Goal: Task Accomplishment & Management: Manage account settings

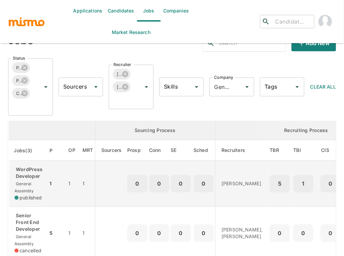
click at [38, 179] on div "WordPress Developer General Assembly published" at bounding box center [28, 183] width 28 height 35
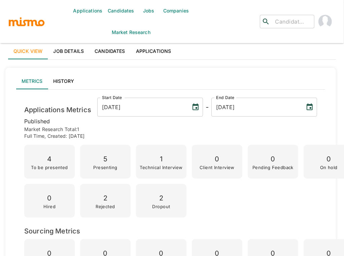
click at [163, 48] on link "Applications" at bounding box center [153, 51] width 46 height 16
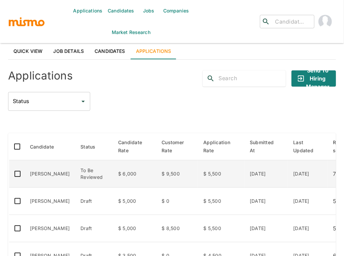
click at [50, 182] on td "[PERSON_NAME]" at bounding box center [50, 173] width 50 height 27
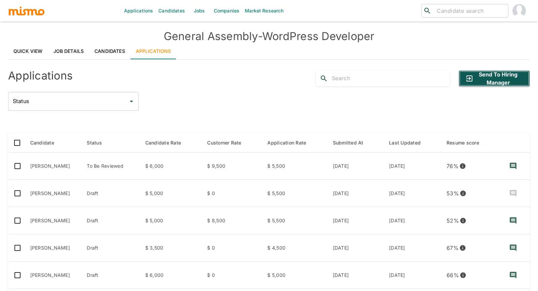
click at [343, 81] on button "Send to Hiring Manager" at bounding box center [494, 78] width 71 height 16
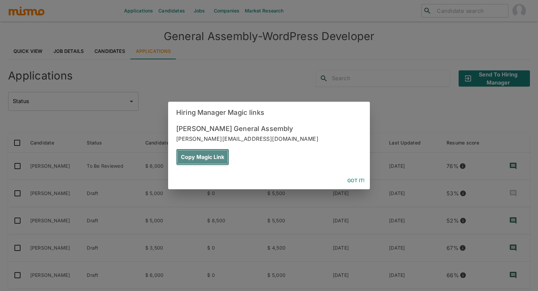
click at [229, 149] on button "Copy Magic Link" at bounding box center [202, 157] width 53 height 16
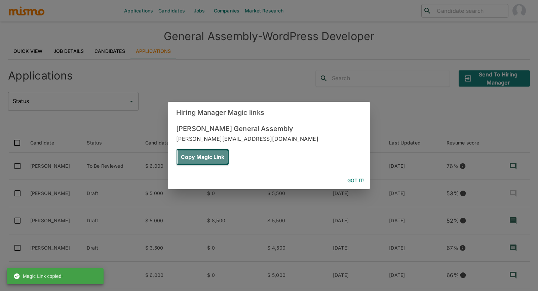
click at [229, 149] on button "Copy Magic Link" at bounding box center [202, 157] width 53 height 16
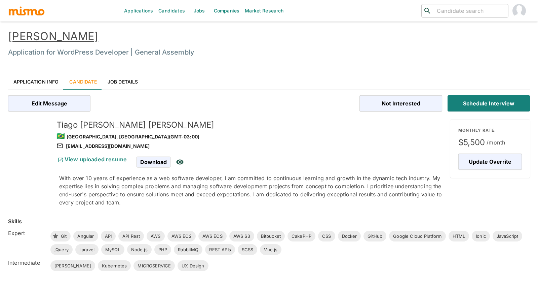
click at [80, 34] on link "[PERSON_NAME]" at bounding box center [53, 36] width 90 height 13
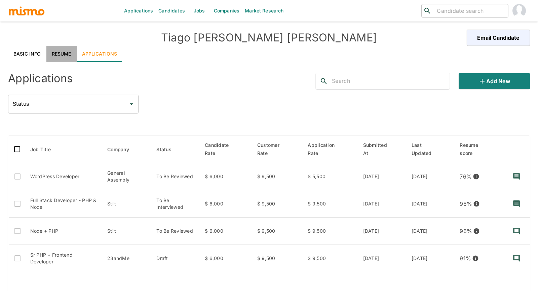
click at [61, 55] on link "Resume" at bounding box center [61, 54] width 30 height 16
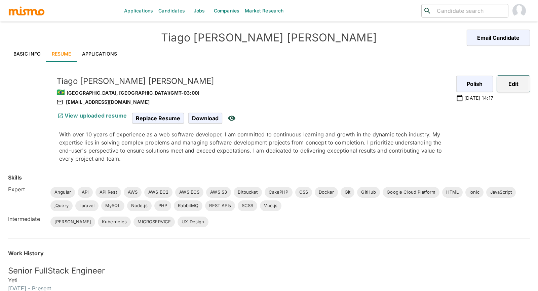
click at [516, 79] on button "Edit" at bounding box center [513, 84] width 33 height 16
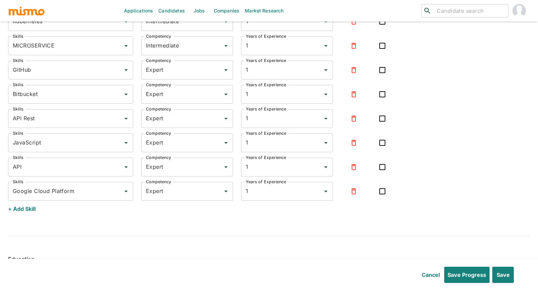
scroll to position [2828, 0]
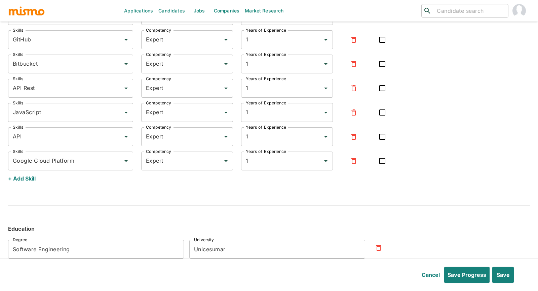
click at [27, 175] on button "+ Add Skill" at bounding box center [22, 178] width 28 height 16
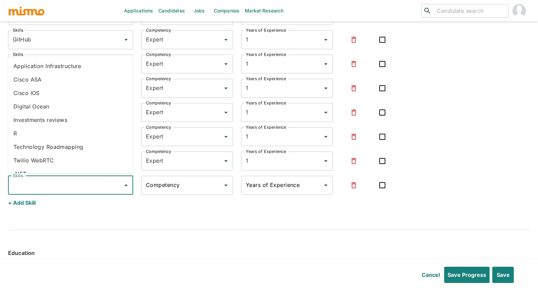
click at [27, 180] on input "Skills" at bounding box center [65, 185] width 109 height 13
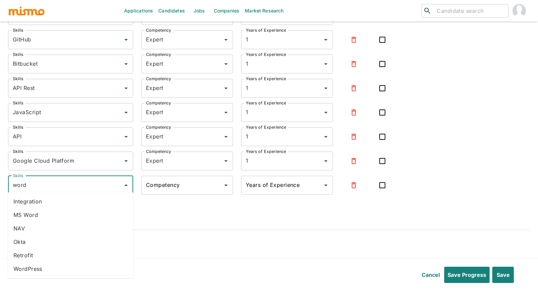
click at [20, 267] on li "WordPress" at bounding box center [70, 268] width 125 height 13
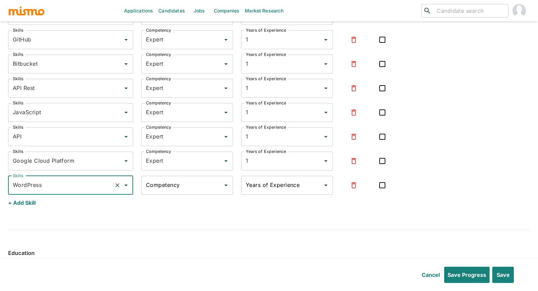
type input "WordPress"
click at [180, 181] on input "Competency" at bounding box center [182, 185] width 76 height 13
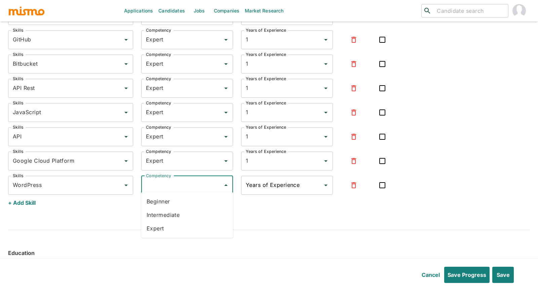
click at [158, 225] on li "Expert" at bounding box center [187, 227] width 92 height 13
type input "Expert"
click at [270, 180] on input "Years of Experience" at bounding box center [282, 185] width 76 height 13
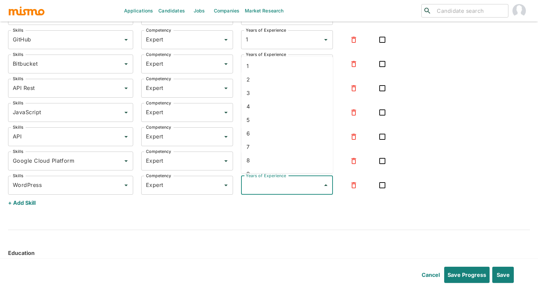
click at [267, 64] on li "1" at bounding box center [287, 66] width 92 height 13
type input "1"
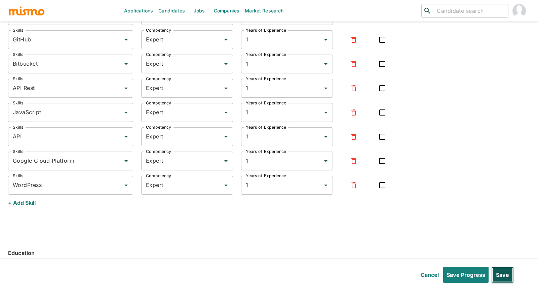
click at [506, 275] on button "Save" at bounding box center [502, 274] width 23 height 16
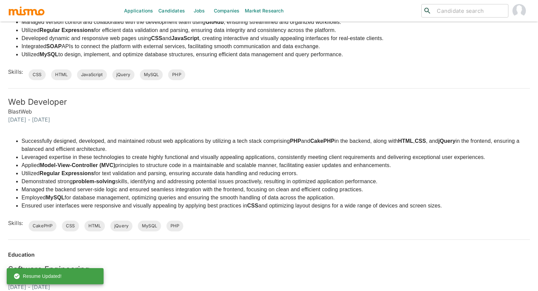
scroll to position [1312, 0]
